Goal: Use online tool/utility: Utilize a website feature to perform a specific function

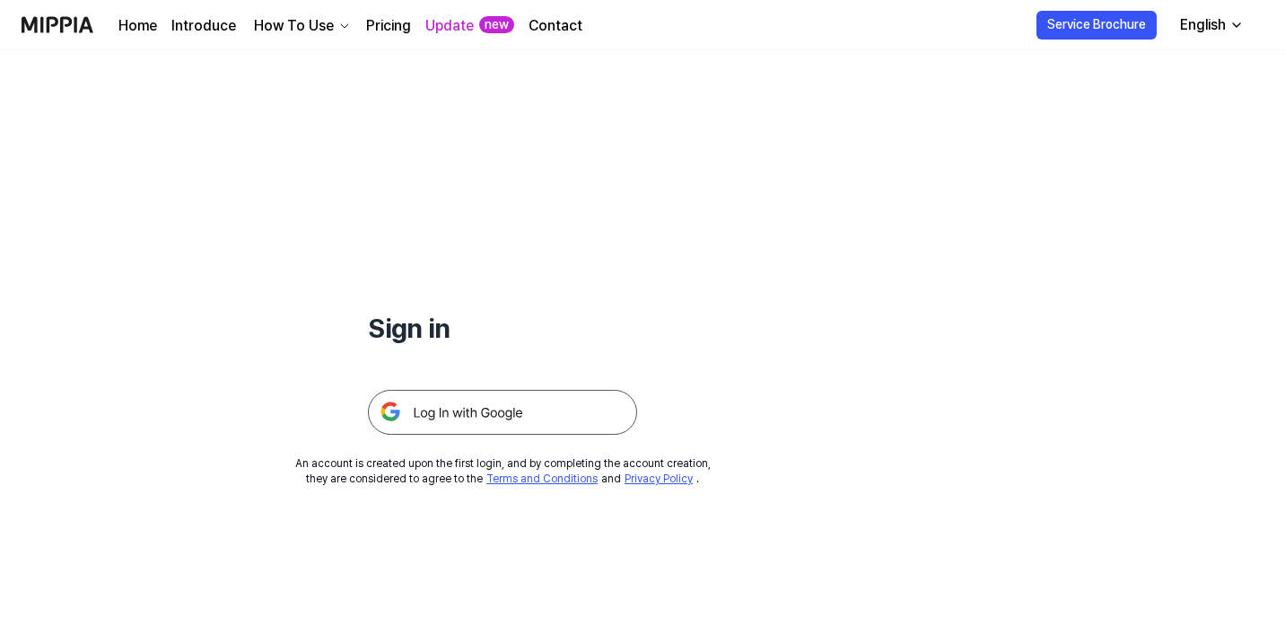
click at [445, 416] on img at bounding box center [502, 412] width 269 height 45
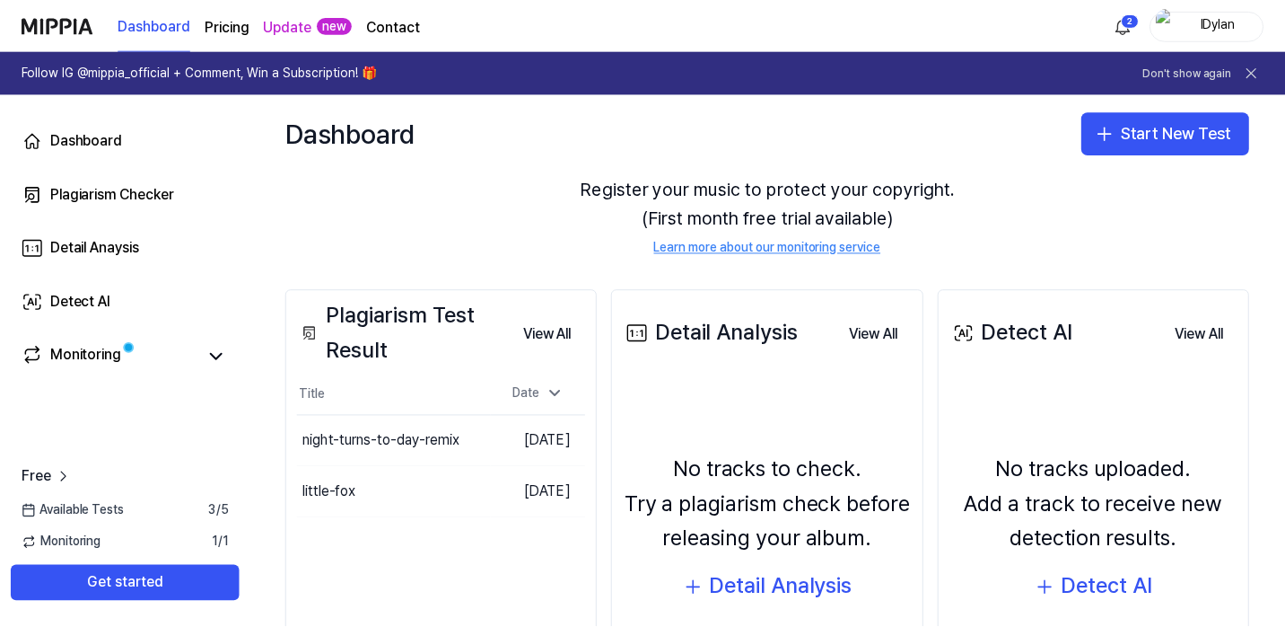
scroll to position [91, 0]
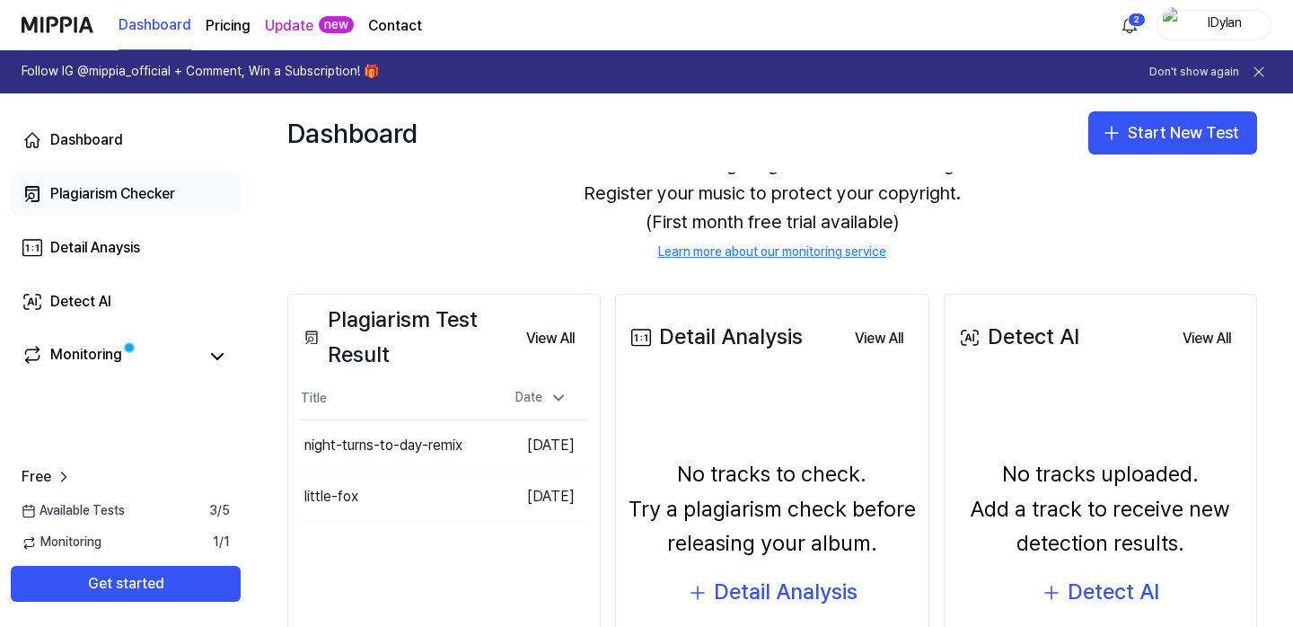
click at [125, 199] on div "Plagiarism Checker" at bounding box center [112, 194] width 125 height 22
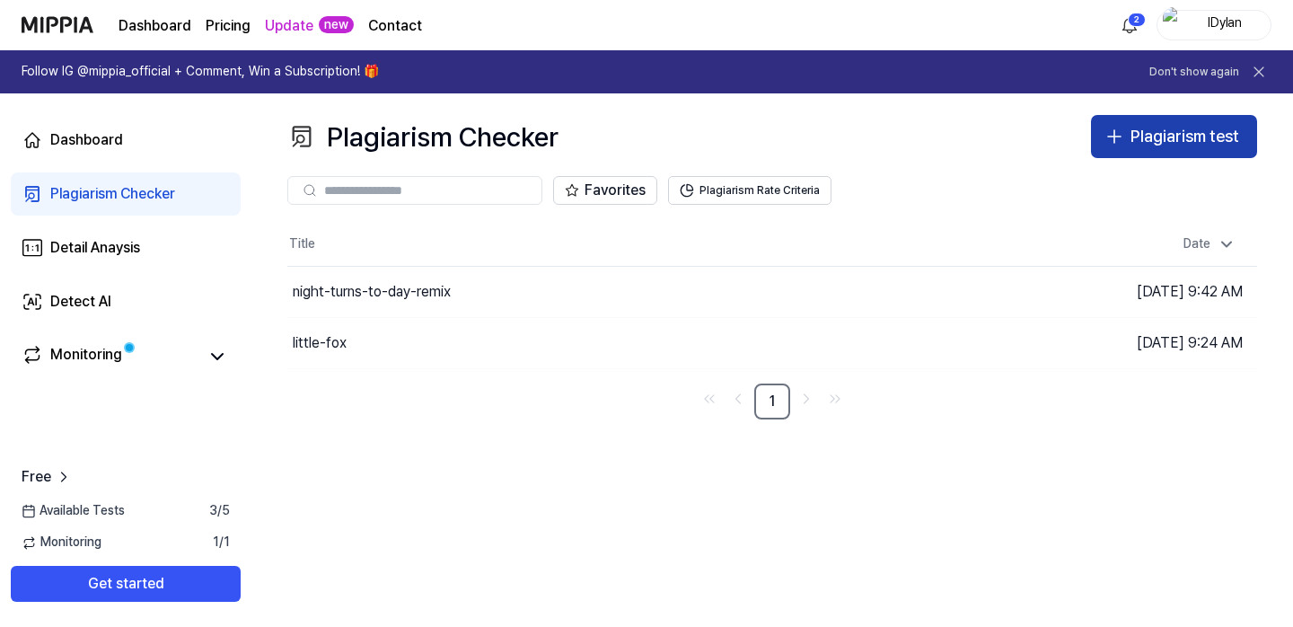
click at [1163, 137] on div "Plagiarism test" at bounding box center [1184, 137] width 109 height 26
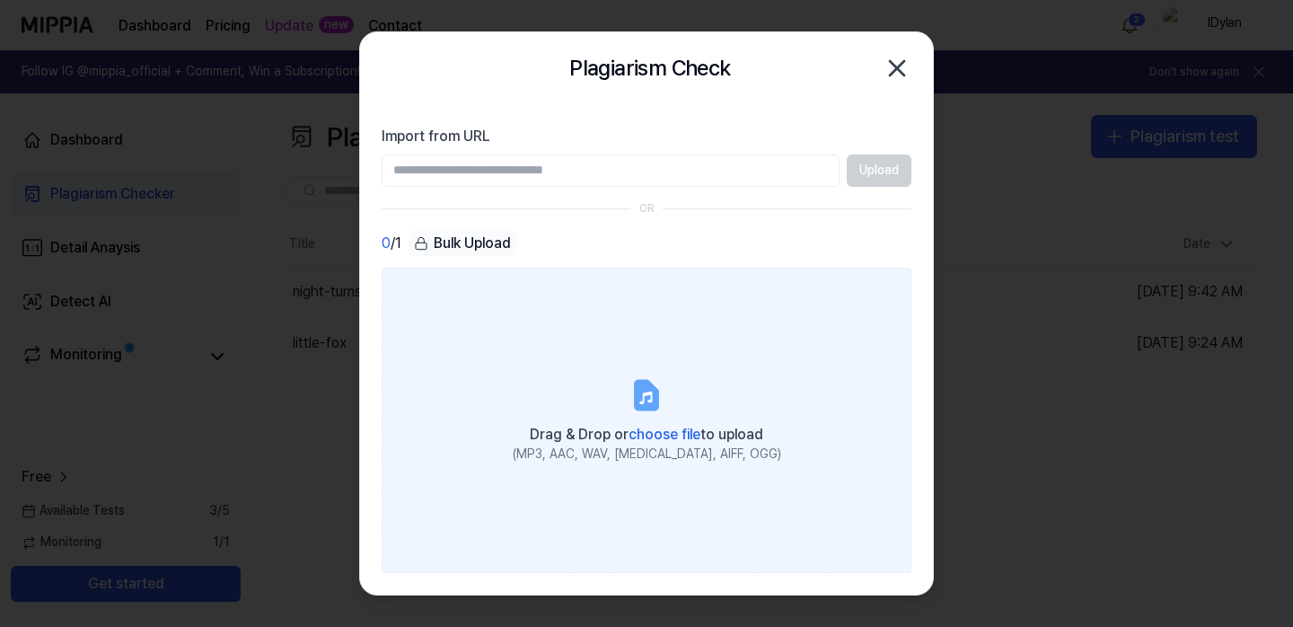
click at [652, 429] on span "choose file" at bounding box center [664, 434] width 72 height 17
click at [0, 0] on input "Drag & Drop or choose file to upload (MP3, AAC, WAV, FLAC, AIFF, OGG)" at bounding box center [0, 0] width 0 height 0
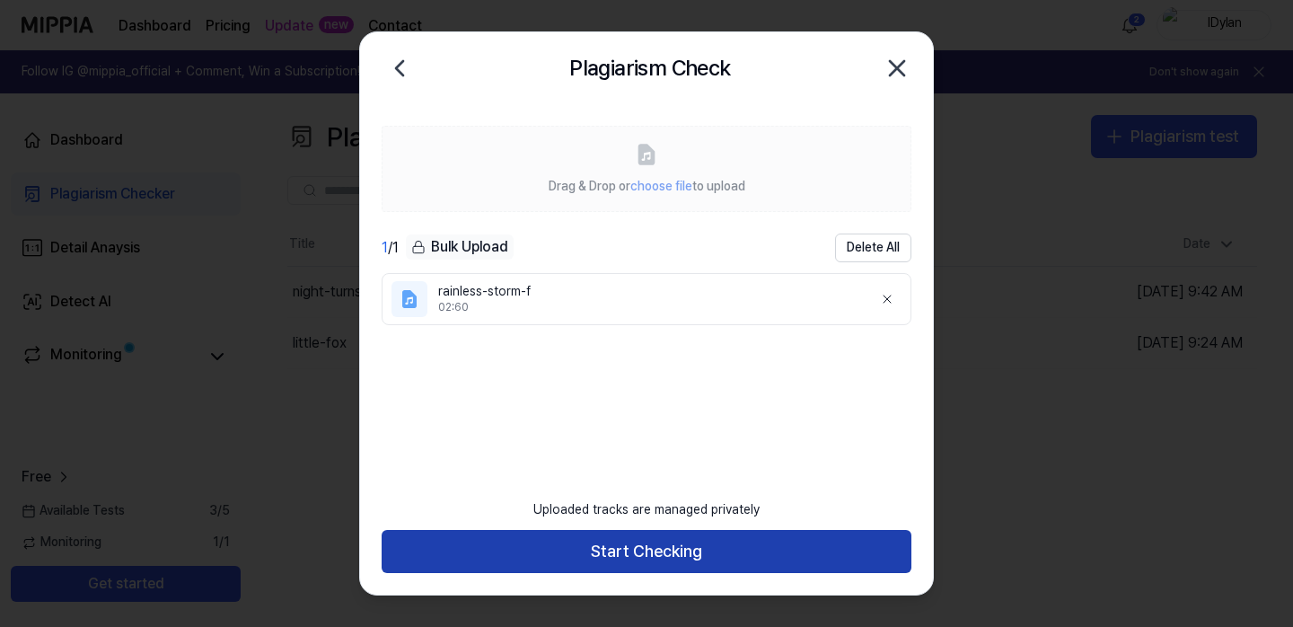
click at [653, 562] on button "Start Checking" at bounding box center [647, 551] width 530 height 43
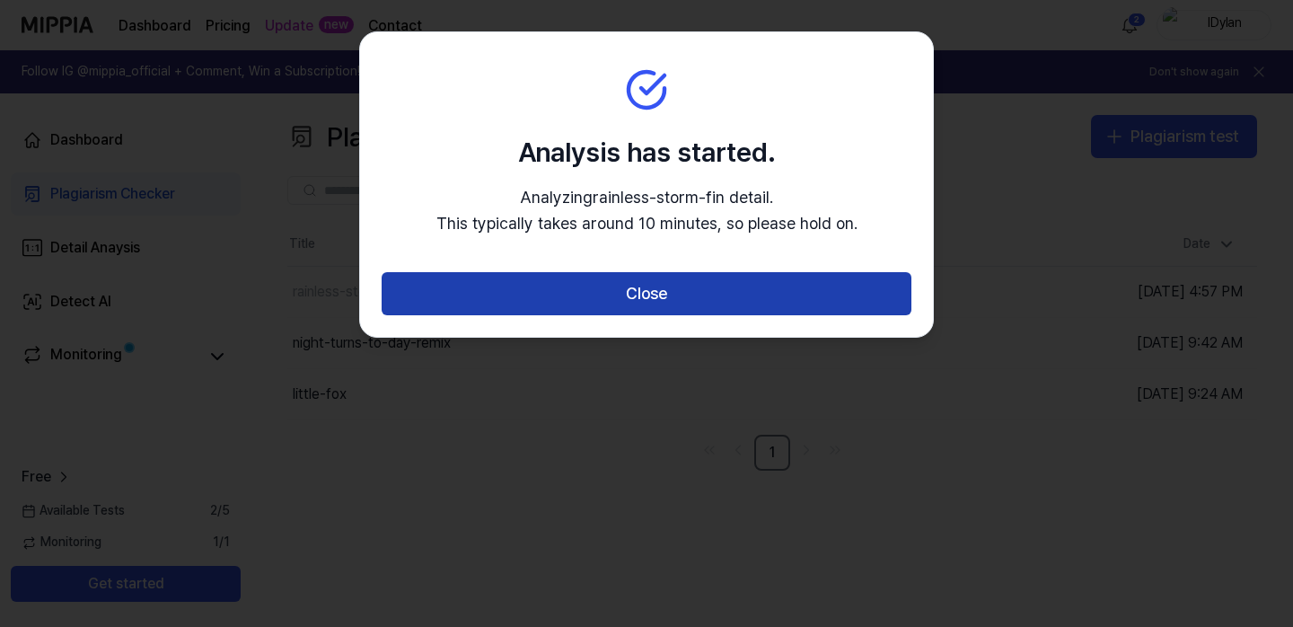
click at [625, 299] on button "Close" at bounding box center [647, 293] width 530 height 43
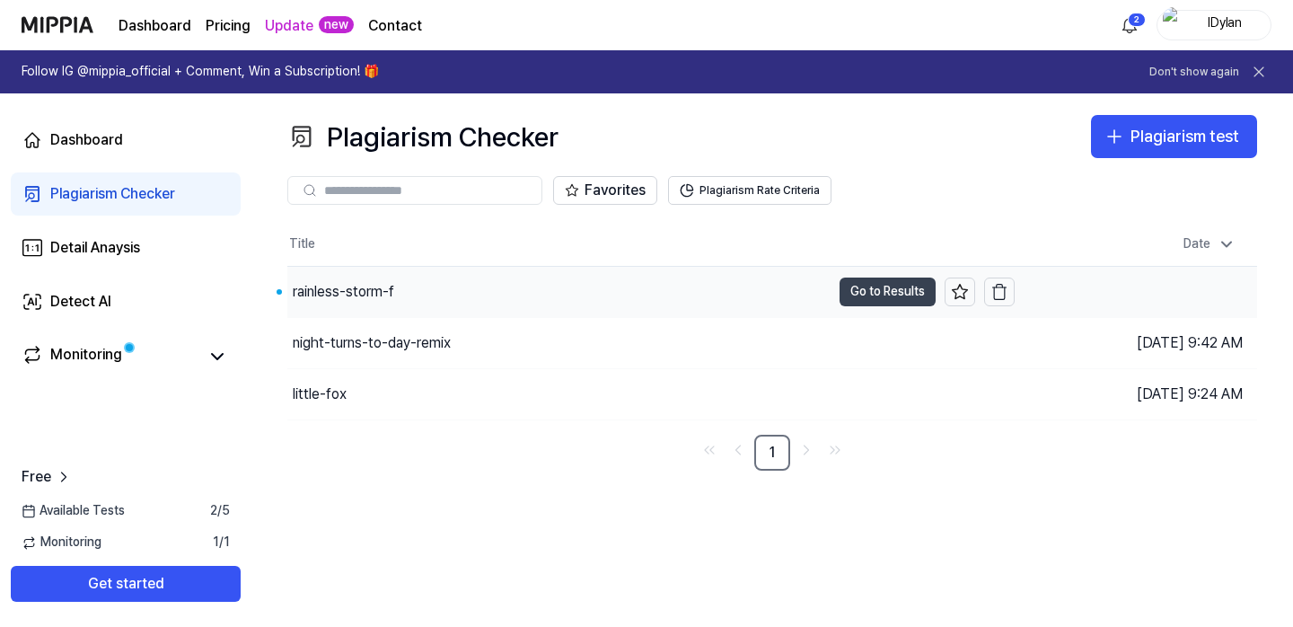
click at [864, 293] on button "Go to Results" at bounding box center [887, 291] width 96 height 29
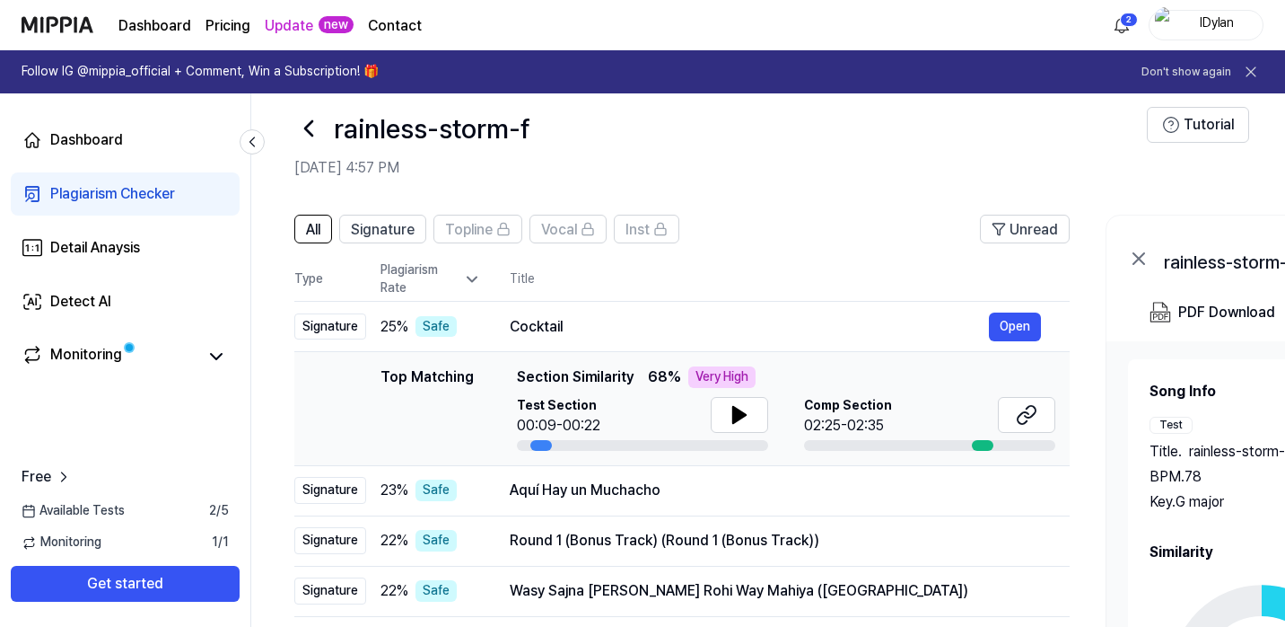
scroll to position [31, 0]
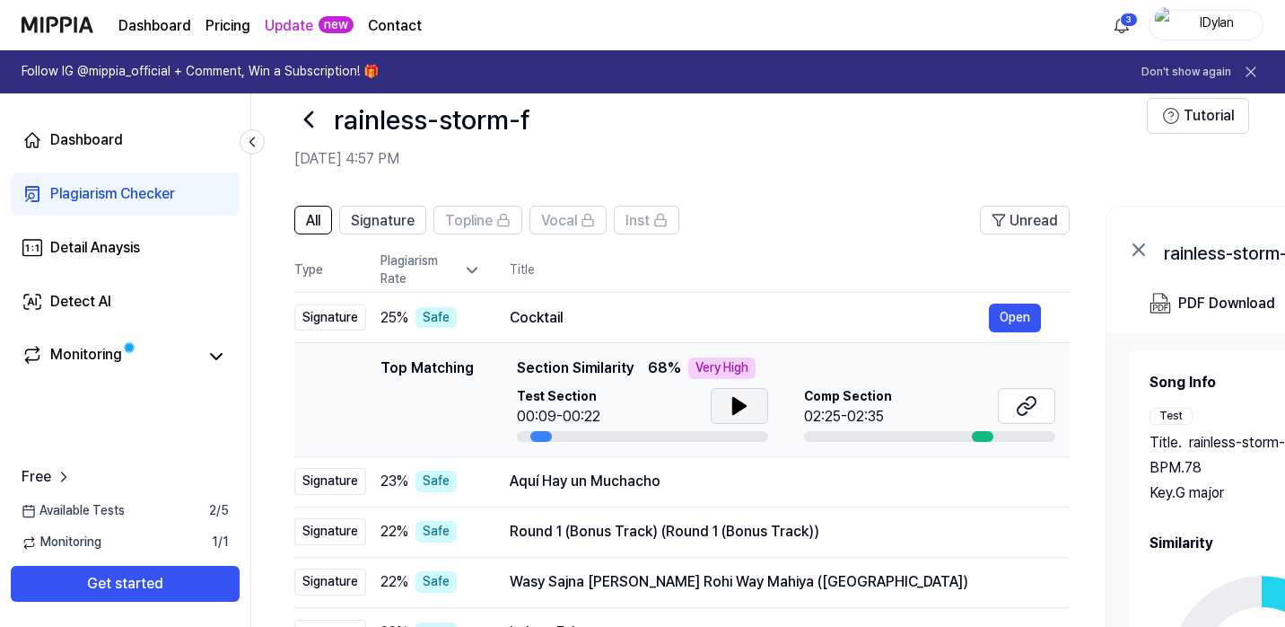
click at [723, 404] on button at bounding box center [739, 406] width 57 height 36
click at [735, 413] on icon at bounding box center [736, 406] width 4 height 14
click at [1025, 408] on icon at bounding box center [1027, 406] width 22 height 22
